Goal: Transaction & Acquisition: Purchase product/service

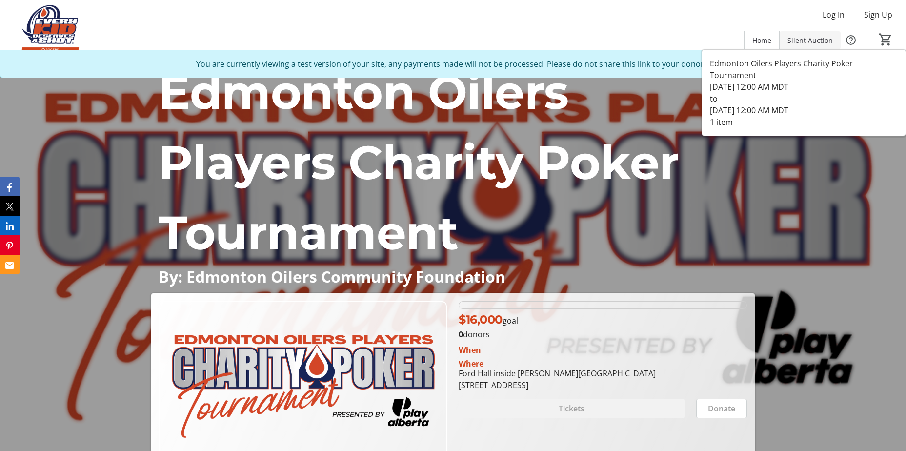
click at [804, 44] on span "Silent Auction" at bounding box center [810, 40] width 45 height 10
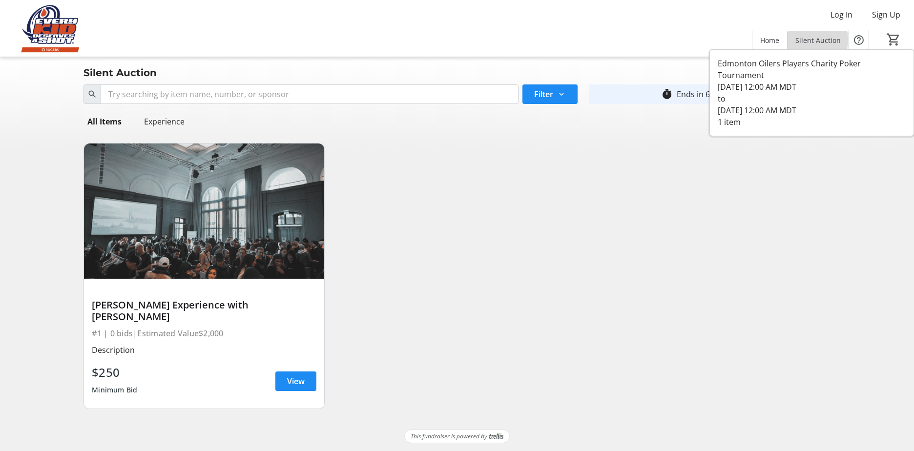
click at [814, 40] on span "Silent Auction" at bounding box center [817, 40] width 45 height 10
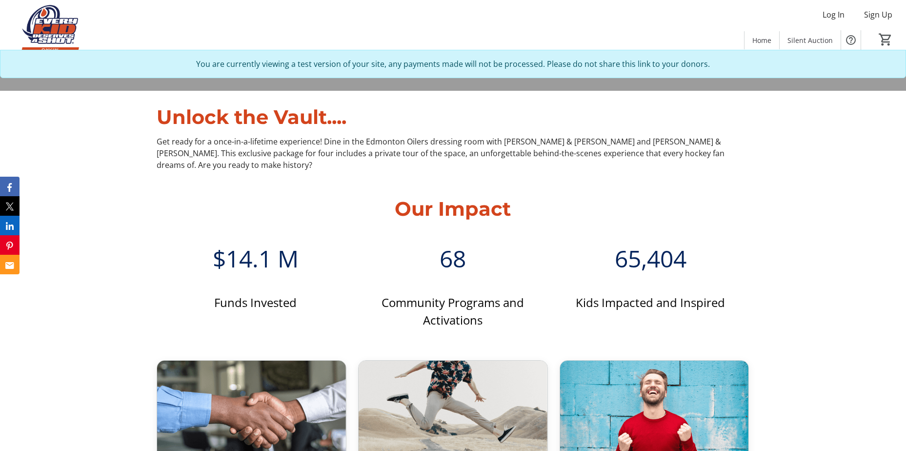
scroll to position [388, 0]
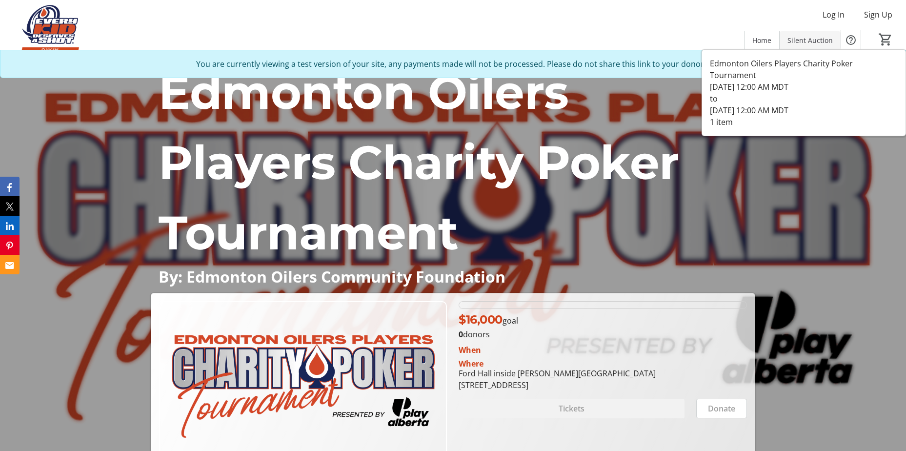
click at [812, 45] on span at bounding box center [810, 39] width 61 height 23
click at [814, 44] on span "Silent Auction" at bounding box center [810, 40] width 45 height 10
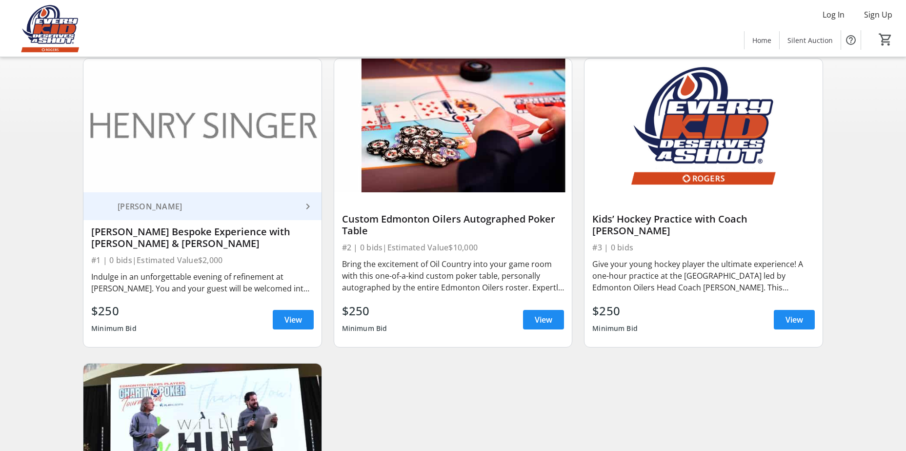
scroll to position [146, 0]
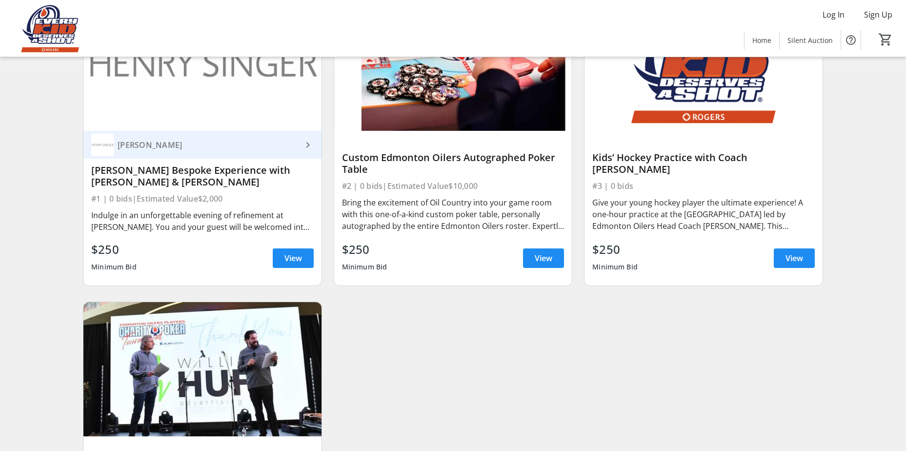
click at [302, 151] on mat-icon "keyboard_arrow_right" at bounding box center [308, 145] width 12 height 12
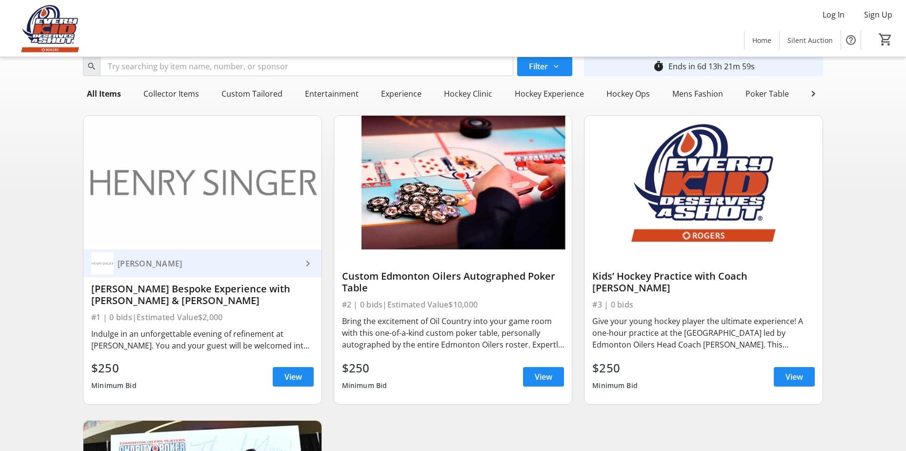
scroll to position [0, 0]
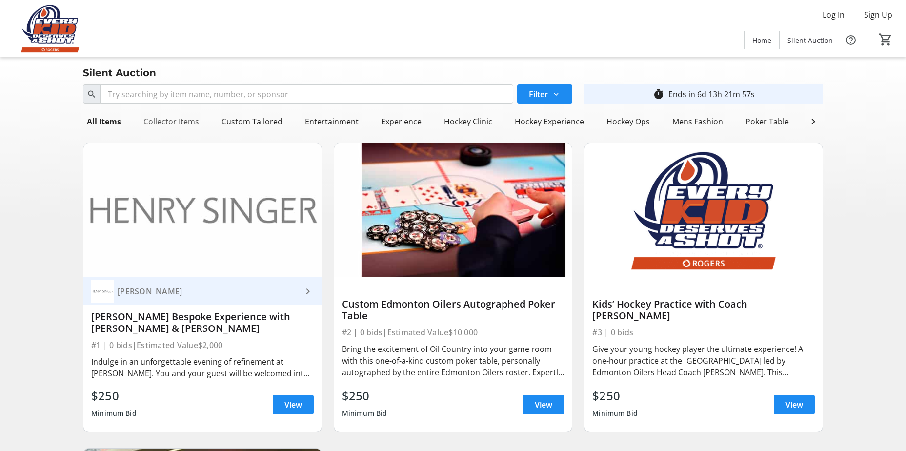
click at [173, 123] on div "Collector Items" at bounding box center [171, 122] width 63 height 20
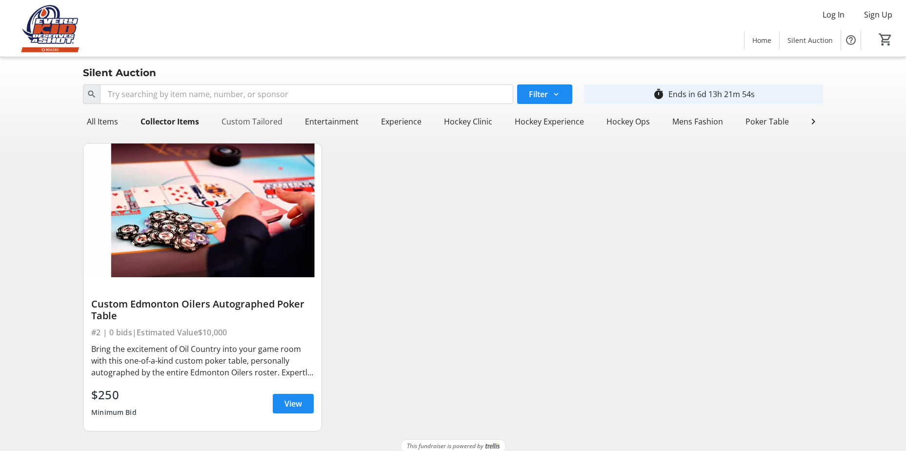
click at [256, 119] on div "Custom Tailored" at bounding box center [252, 122] width 69 height 20
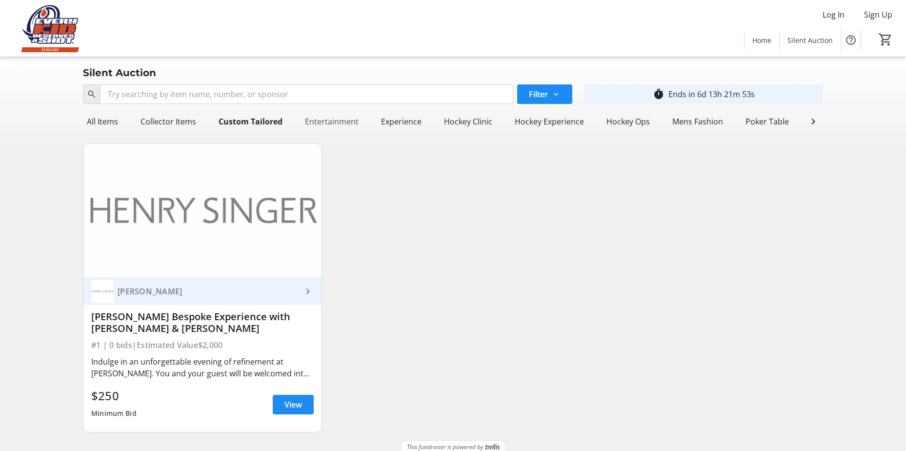
click at [333, 119] on div "Entertainment" at bounding box center [331, 122] width 61 height 20
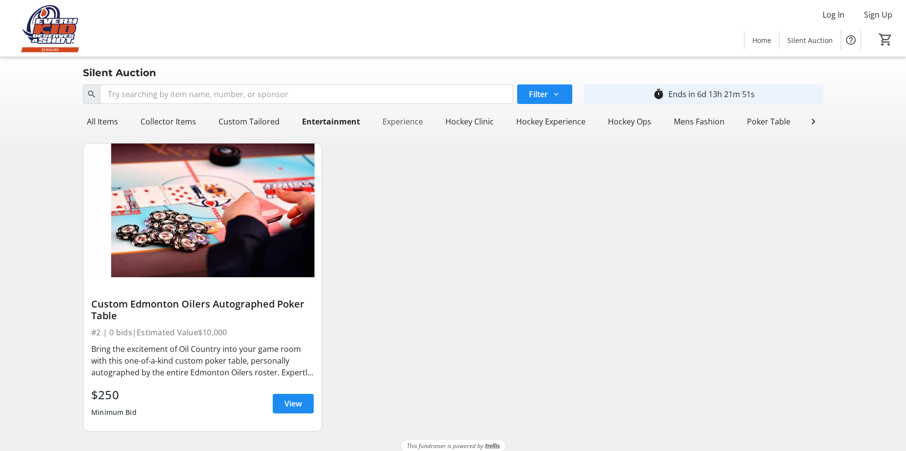
click at [408, 123] on div "Experience" at bounding box center [403, 122] width 48 height 20
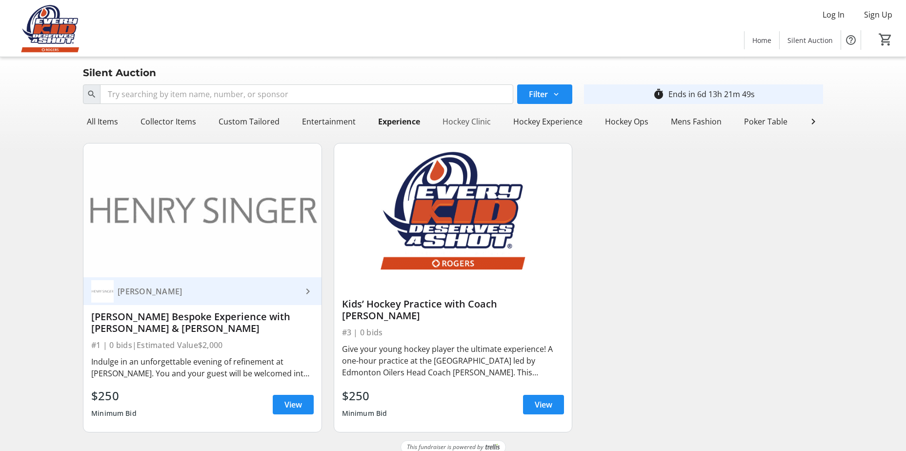
click at [481, 122] on div "Hockey Clinic" at bounding box center [467, 122] width 56 height 20
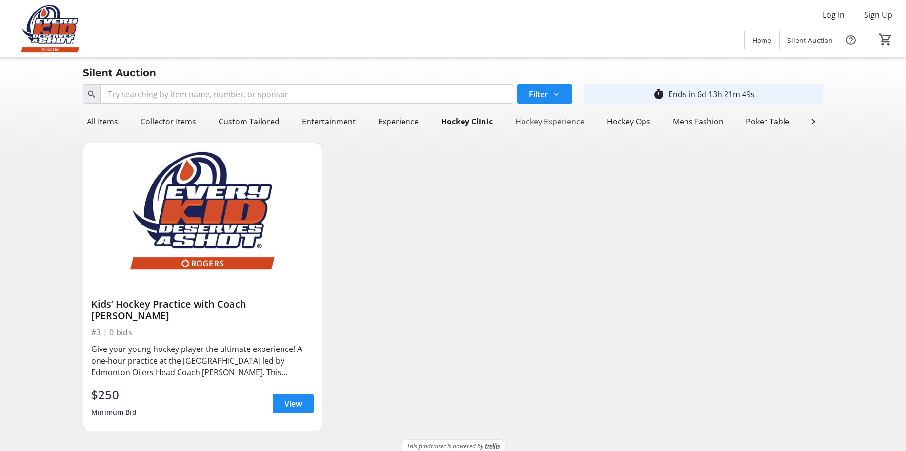
click at [539, 120] on div "Hockey Experience" at bounding box center [549, 122] width 77 height 20
click at [638, 120] on div "Hockey Ops" at bounding box center [628, 122] width 51 height 20
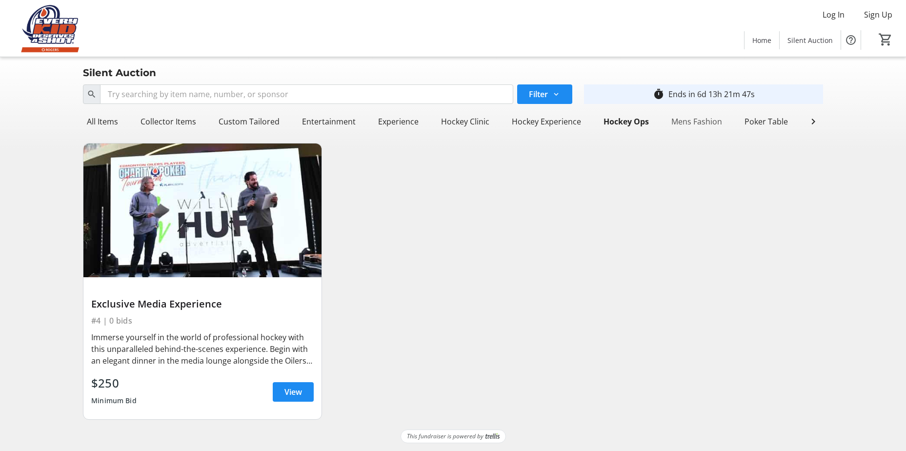
click at [691, 122] on div "Mens Fashion" at bounding box center [697, 122] width 59 height 20
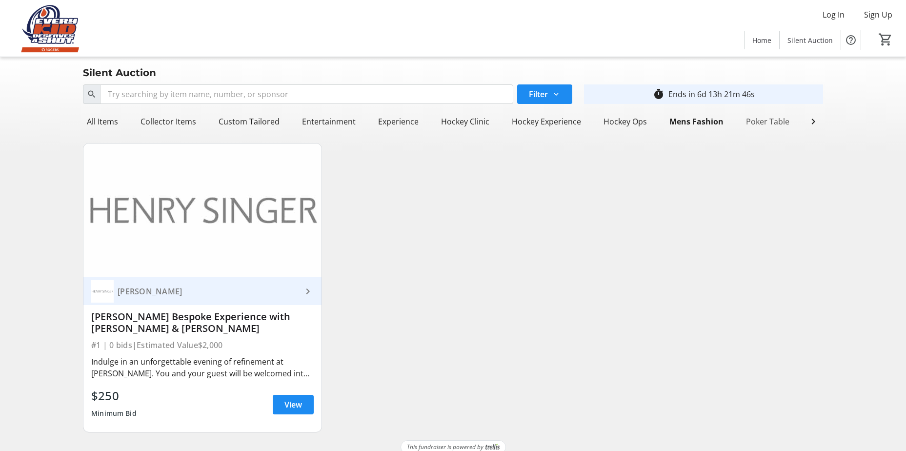
click at [769, 121] on div "Poker Table" at bounding box center [767, 122] width 51 height 20
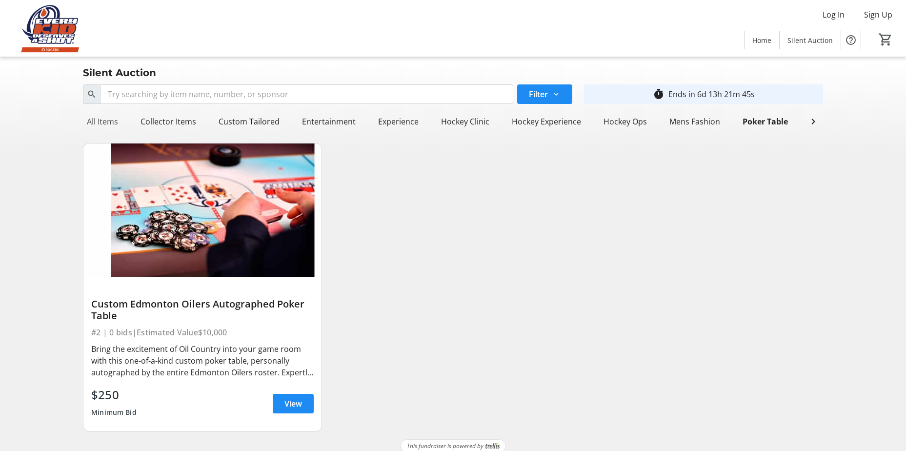
click at [103, 120] on div "All Items" at bounding box center [102, 122] width 39 height 20
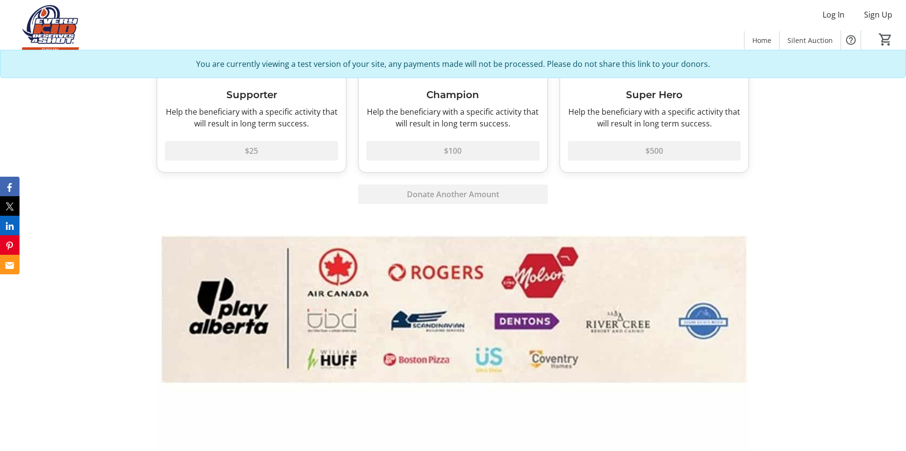
scroll to position [892, 0]
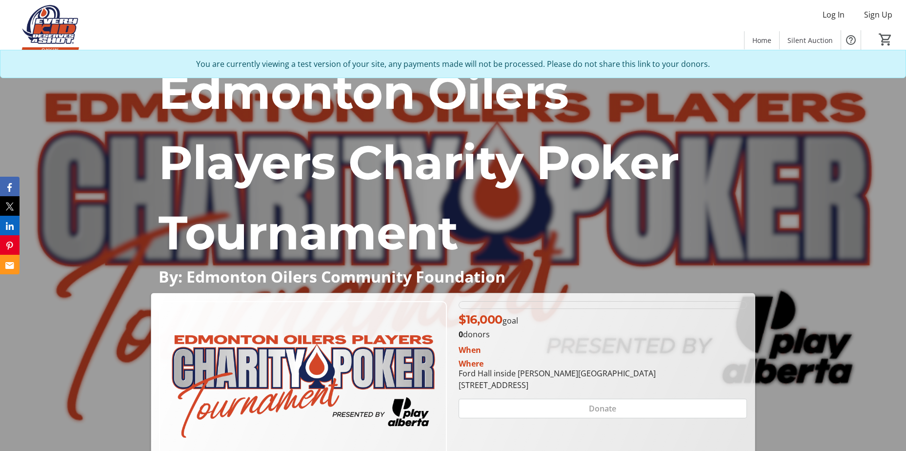
click at [51, 28] on img at bounding box center [49, 28] width 87 height 49
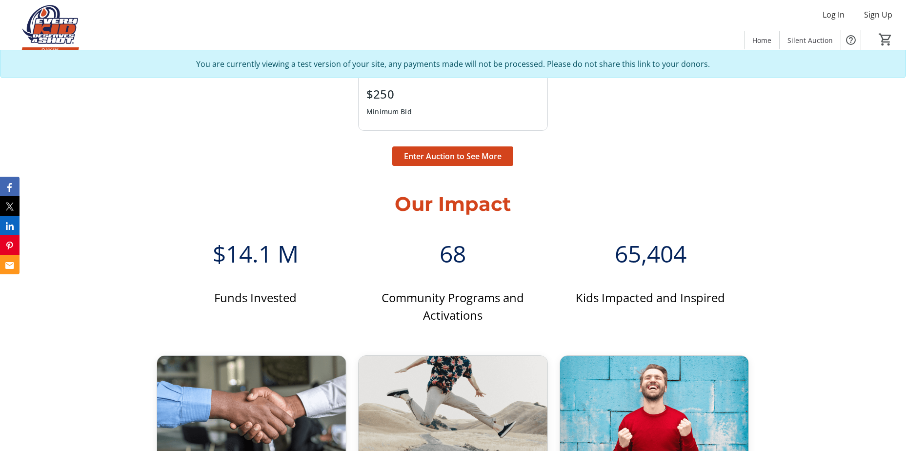
scroll to position [986, 0]
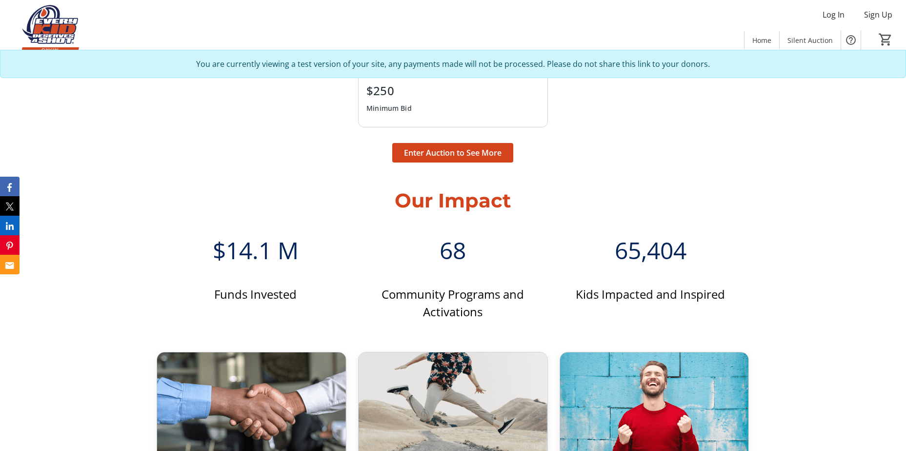
scroll to position [1181, 0]
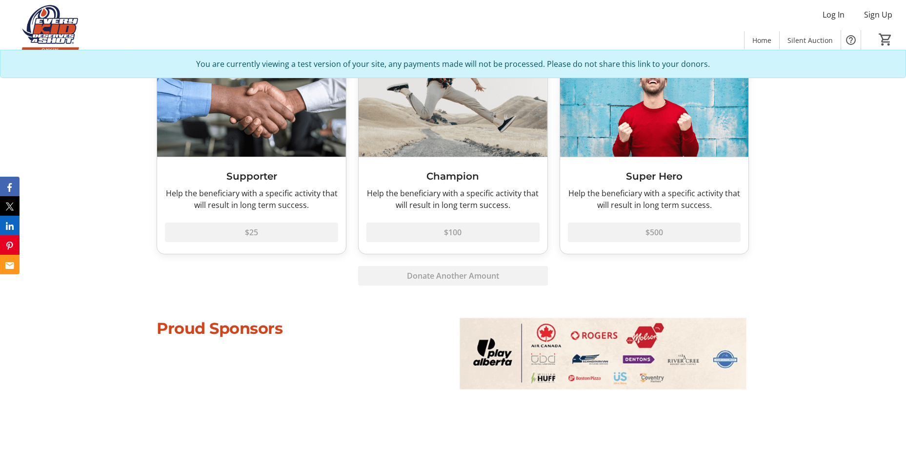
scroll to position [1318, 0]
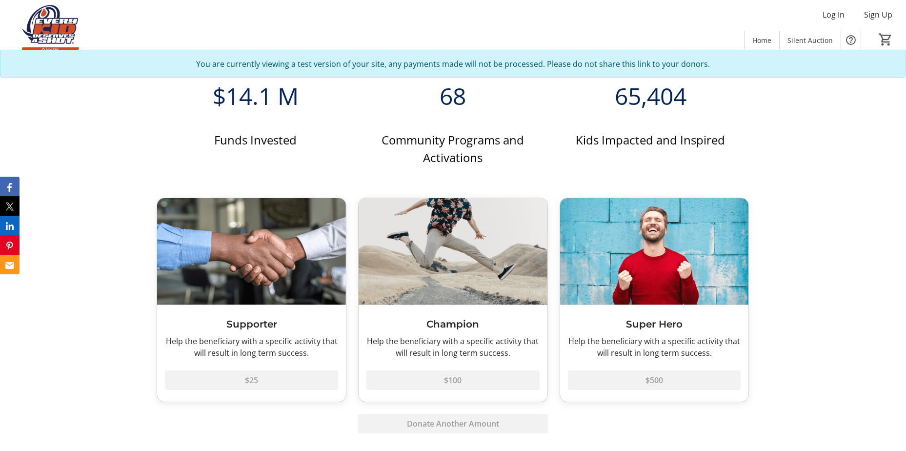
scroll to position [1328, 0]
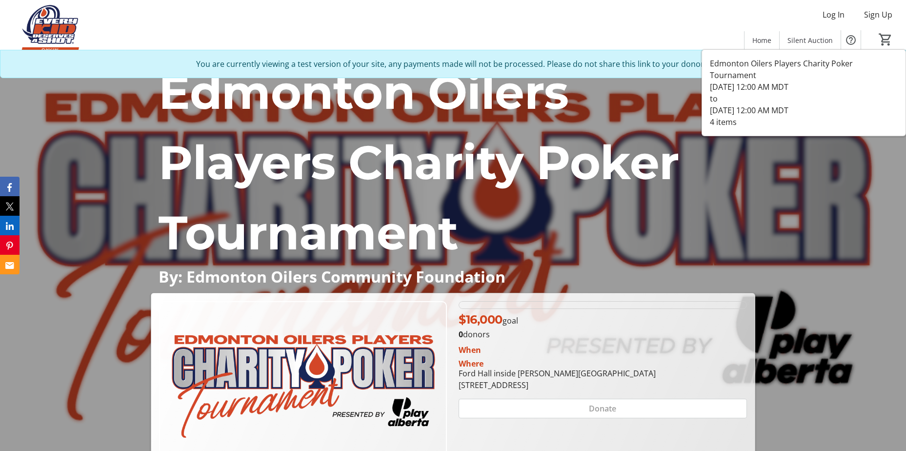
click at [813, 42] on span "Silent Auction" at bounding box center [810, 40] width 45 height 10
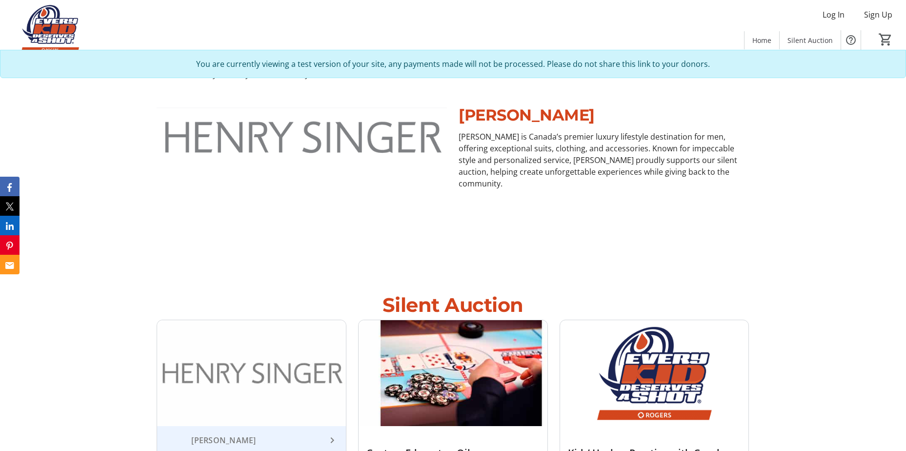
scroll to position [390, 0]
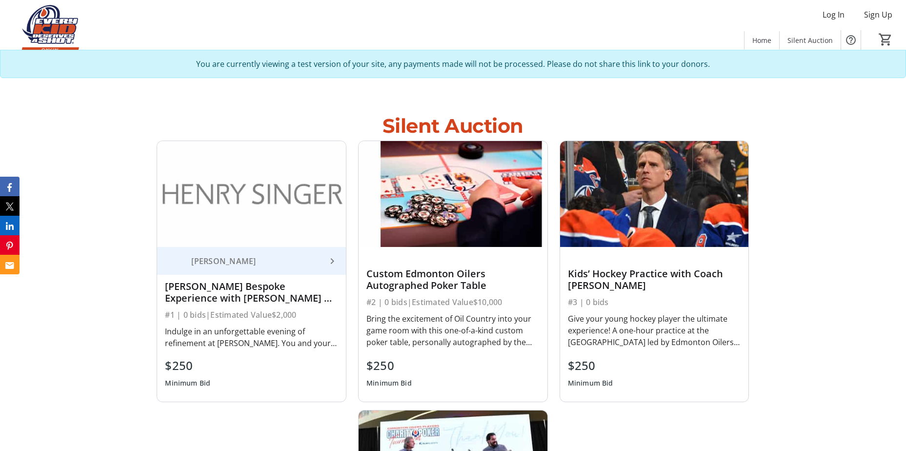
scroll to position [683, 0]
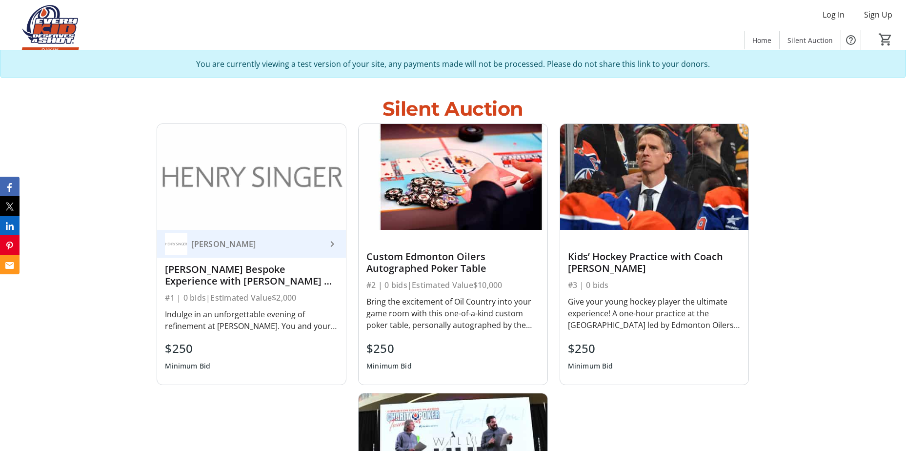
click at [275, 203] on img at bounding box center [251, 177] width 189 height 106
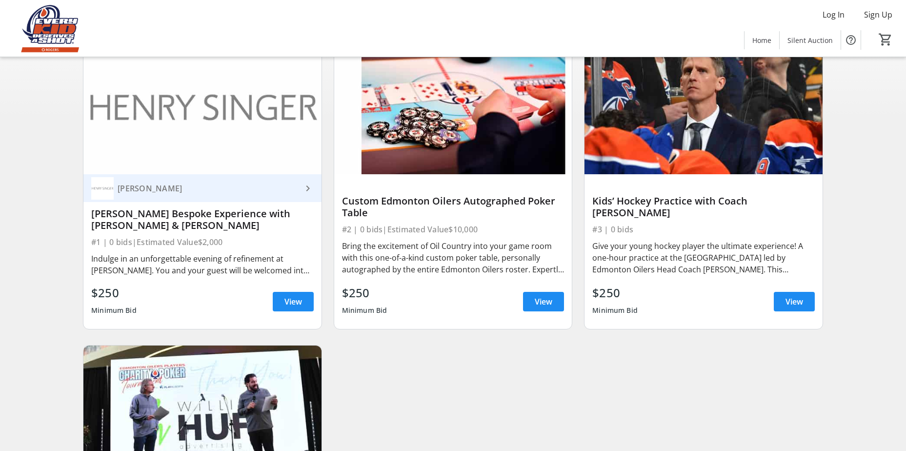
scroll to position [98, 0]
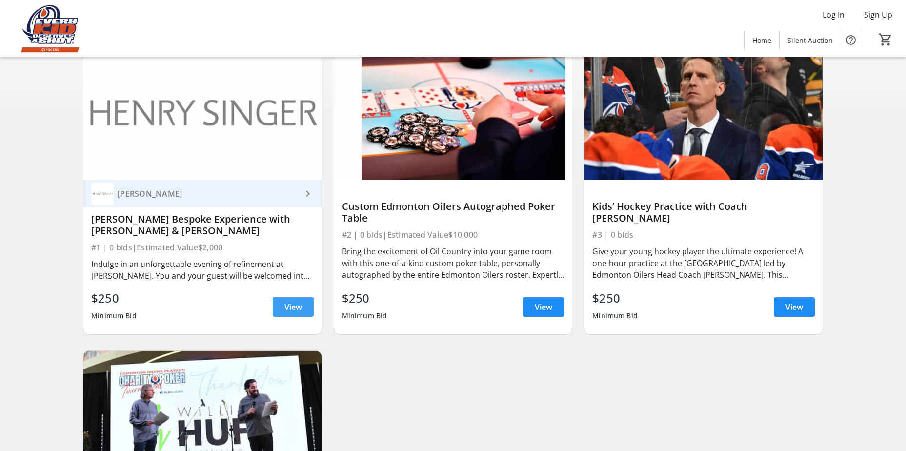
click at [283, 319] on span at bounding box center [293, 306] width 41 height 23
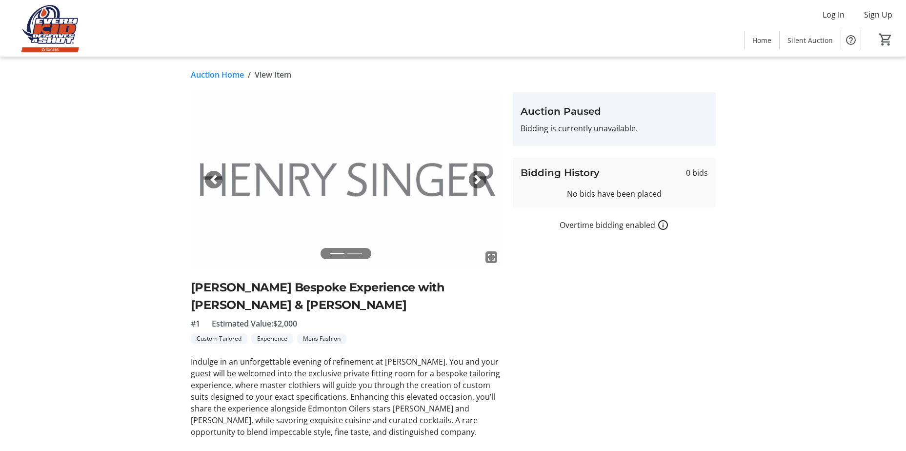
click at [478, 177] on span "button" at bounding box center [478, 180] width 10 height 10
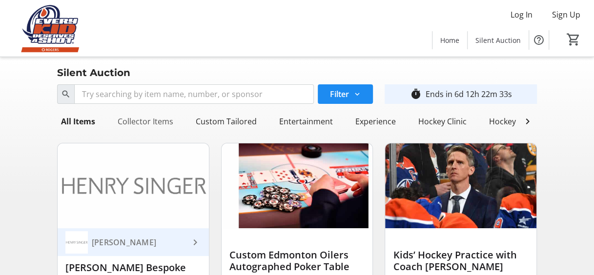
click at [145, 116] on div "Collector Items" at bounding box center [145, 122] width 63 height 20
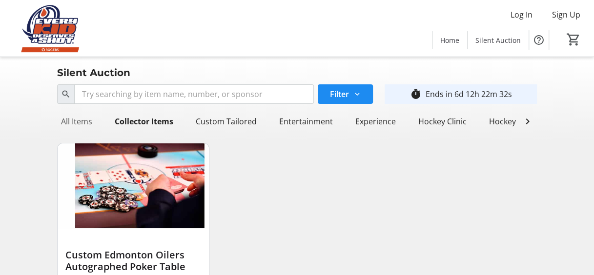
click at [83, 125] on div "All Items" at bounding box center [76, 122] width 39 height 20
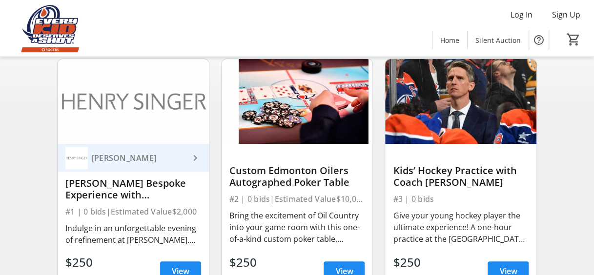
scroll to position [84, 0]
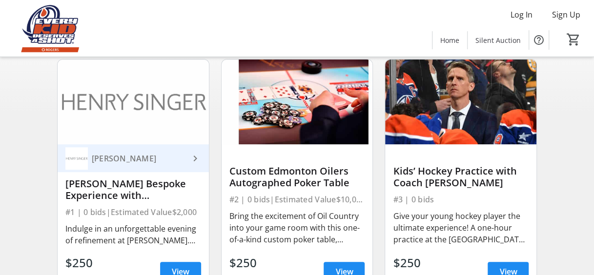
click at [564, 154] on div "Search Filter timer_outline Ends in 6d 12h 16m 5s All Items Collector Items Cus…" at bounding box center [297, 274] width 590 height 554
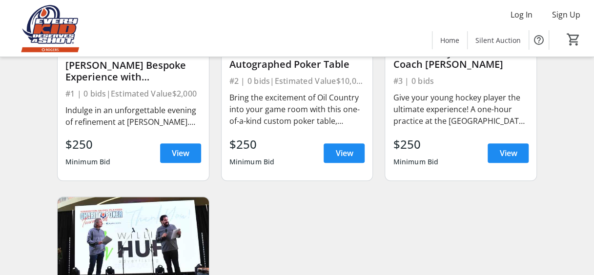
scroll to position [0, 0]
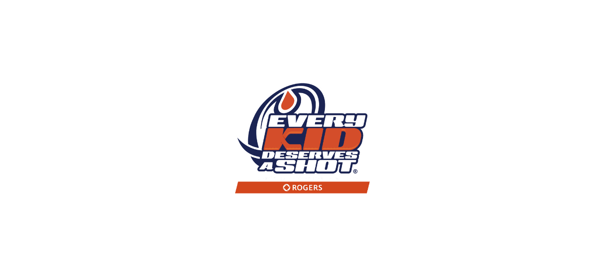
click at [354, 251] on img at bounding box center [301, 137] width 202 height 275
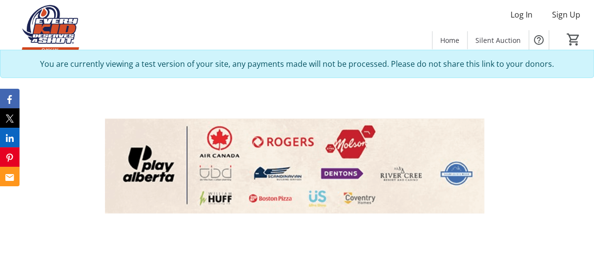
scroll to position [1739, 0]
